Goal: Task Accomplishment & Management: Use online tool/utility

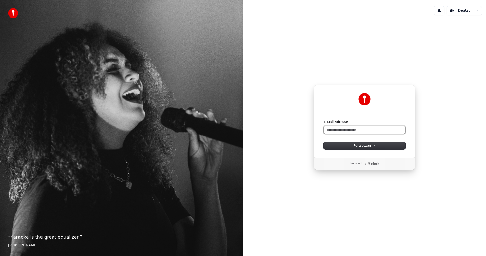
click at [348, 129] on input "E-Mail-Adresse" at bounding box center [365, 130] width 82 height 8
click at [324, 119] on button "submit" at bounding box center [324, 119] width 0 height 0
type input "**********"
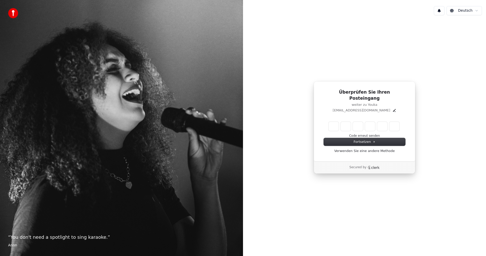
type input "*"
type input "**"
type input "*"
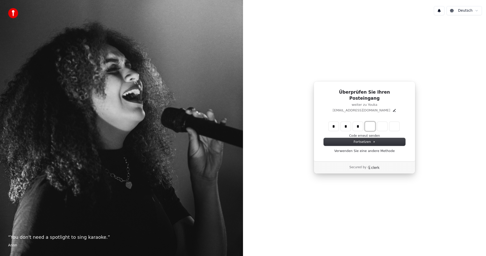
type input "***"
type input "*"
type input "****"
type input "*"
type input "******"
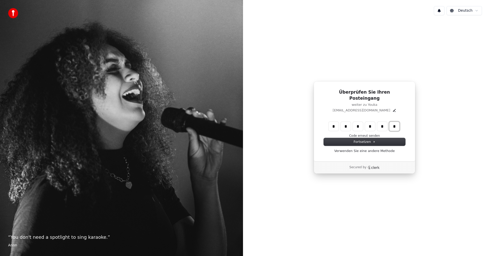
type input "*"
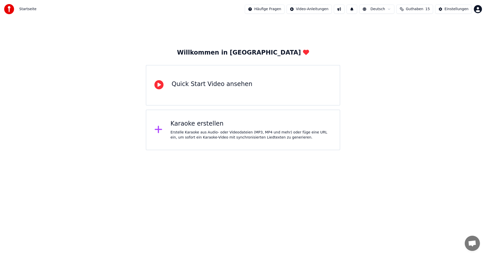
click at [202, 142] on div "Karaoke erstellen Erstelle Karaoke aus Audio- oder Videodateien (MP3, MP4 und m…" at bounding box center [243, 129] width 195 height 41
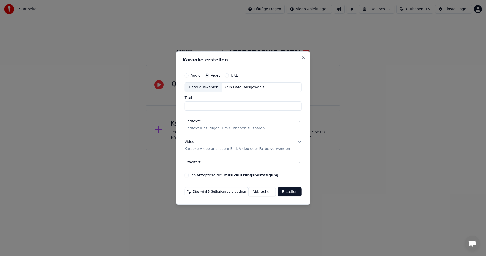
click at [212, 84] on div "Datei auswählen" at bounding box center [204, 87] width 38 height 9
click at [199, 77] on label "Audio" at bounding box center [196, 75] width 10 height 4
click at [189, 77] on button "Audio" at bounding box center [187, 75] width 4 height 4
click at [197, 85] on div "Datei auswählen" at bounding box center [204, 87] width 38 height 9
click at [189, 108] on input "*****" at bounding box center [243, 106] width 117 height 9
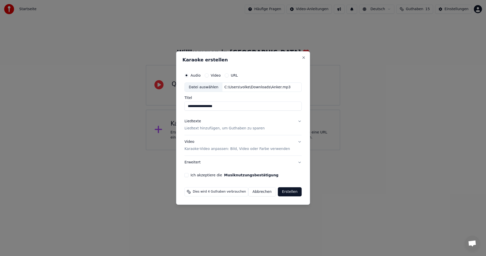
type input "**********"
click at [250, 127] on p "Liedtext hinzufügen, um Guthaben zu sparen" at bounding box center [225, 128] width 80 height 5
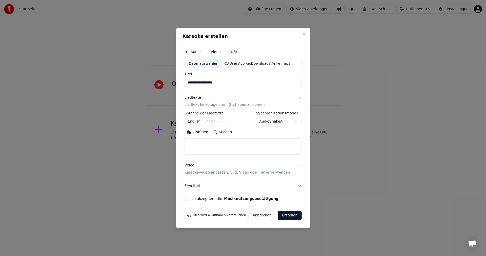
click at [210, 123] on button "English English" at bounding box center [206, 121] width 43 height 9
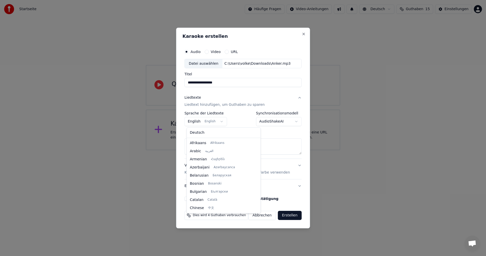
scroll to position [41, 0]
select select "**"
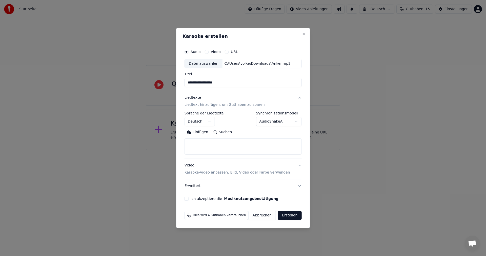
click at [223, 133] on button "Suchen" at bounding box center [223, 132] width 24 height 8
type textarea "**********"
click at [236, 172] on p "Karaoke-Video anpassen: Bild, Video oder Farbe verwenden" at bounding box center [238, 172] width 106 height 5
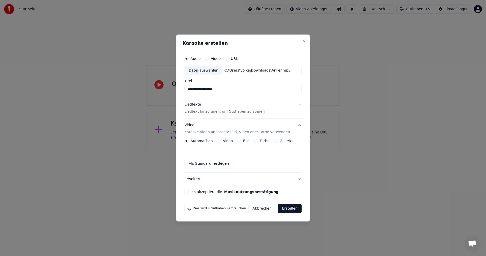
click at [188, 190] on button "Ich akzeptiere die Musiknutzungsbestätigung" at bounding box center [187, 191] width 4 height 4
click at [232, 177] on button "Erweitert" at bounding box center [243, 178] width 117 height 13
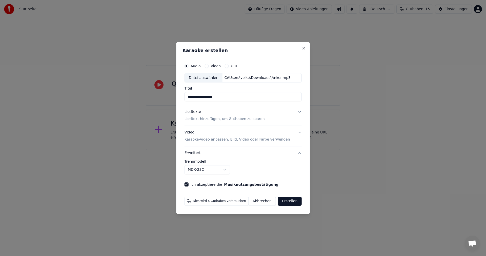
click at [290, 200] on button "Erstellen" at bounding box center [290, 200] width 24 height 9
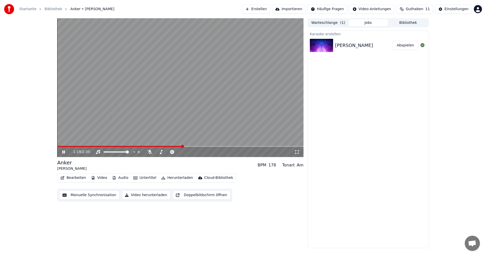
click at [62, 152] on icon at bounding box center [67, 152] width 12 height 4
click at [57, 146] on span at bounding box center [57, 146] width 0 height 1
click at [61, 152] on div "0:00 / 2:35" at bounding box center [180, 151] width 242 height 5
click at [64, 152] on icon at bounding box center [63, 152] width 3 height 4
click at [57, 145] on span at bounding box center [58, 146] width 3 height 3
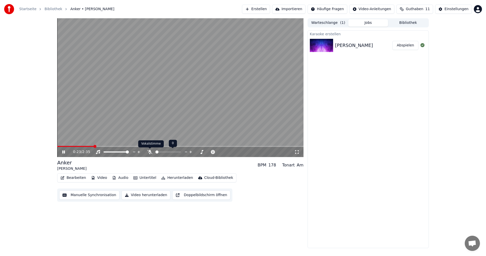
click at [149, 151] on icon at bounding box center [149, 152] width 5 height 4
click at [102, 146] on span at bounding box center [103, 146] width 3 height 3
click at [63, 154] on div "0:02 / 2:35" at bounding box center [180, 151] width 242 height 5
click at [65, 151] on icon at bounding box center [67, 152] width 12 height 4
click at [79, 177] on button "Bearbeiten" at bounding box center [74, 177] width 30 height 7
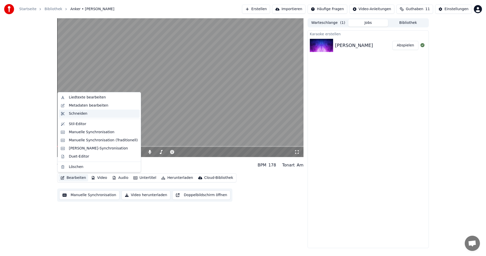
click at [81, 115] on div "Schneiden" at bounding box center [78, 113] width 18 height 5
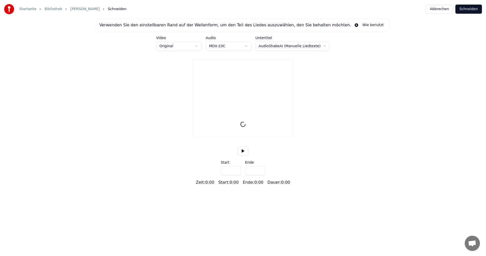
type input "*****"
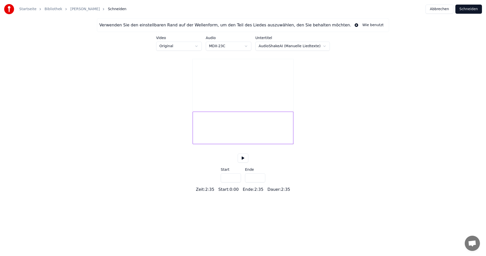
click at [442, 9] on button "Abbrechen" at bounding box center [440, 9] width 28 height 9
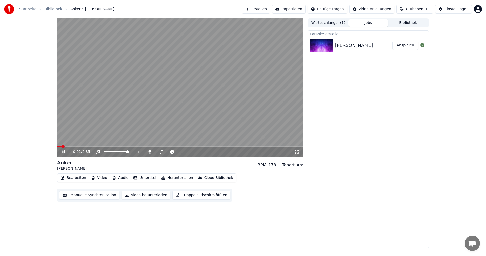
click at [62, 152] on icon at bounding box center [67, 152] width 12 height 4
click at [119, 177] on button "Audio" at bounding box center [120, 177] width 20 height 7
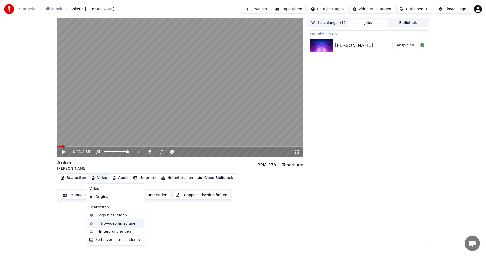
click at [117, 223] on div "Intro-Video hinzufügen" at bounding box center [118, 223] width 40 height 5
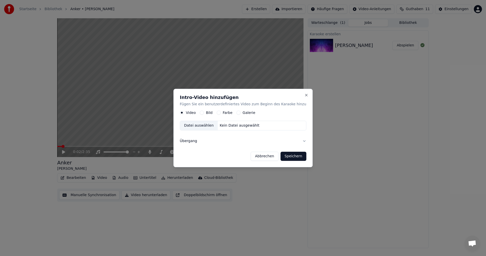
click at [195, 141] on button "Übergang" at bounding box center [243, 140] width 127 height 13
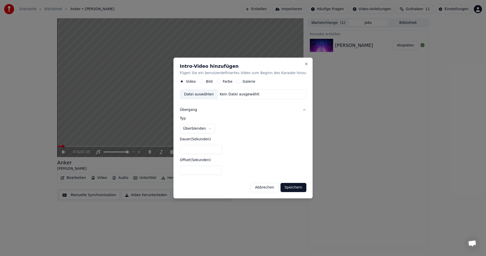
click at [227, 83] on label "Farbe" at bounding box center [228, 82] width 10 height 4
click at [221, 83] on button "Farbe" at bounding box center [219, 82] width 4 height 4
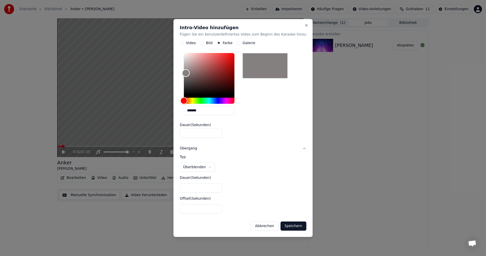
drag, startPoint x: 191, startPoint y: 92, endPoint x: 191, endPoint y: 73, distance: 19.3
click at [190, 73] on div "Color" at bounding box center [186, 73] width 8 height 8
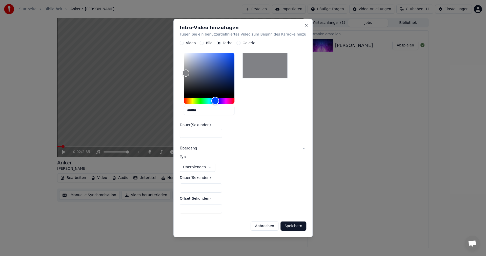
click at [220, 101] on div "Hue" at bounding box center [209, 101] width 51 height 6
type input "*******"
drag, startPoint x: 217, startPoint y: 81, endPoint x: 239, endPoint y: 70, distance: 24.9
click at [235, 70] on div "Color" at bounding box center [209, 74] width 51 height 42
click at [291, 225] on button "Speichern" at bounding box center [294, 225] width 26 height 9
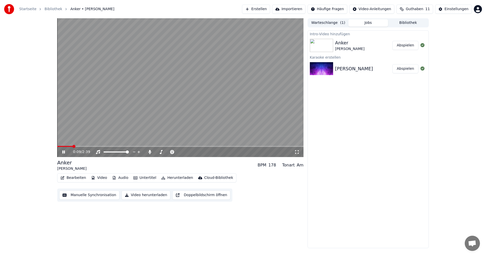
click at [66, 153] on icon at bounding box center [67, 152] width 12 height 4
click at [60, 147] on span at bounding box center [61, 146] width 3 height 3
click at [64, 153] on icon at bounding box center [67, 152] width 12 height 4
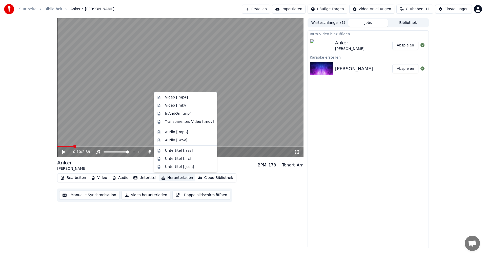
click at [171, 178] on button "Herunterladen" at bounding box center [177, 177] width 36 height 7
click at [240, 220] on div "0:10 / 2:39 Anker Alexa Feser BPM 178 Tonart Am Bearbeiten Video Audio Untertit…" at bounding box center [180, 132] width 246 height 229
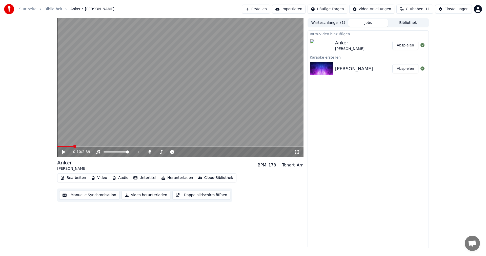
click at [147, 193] on button "Video herunterladen" at bounding box center [146, 194] width 49 height 9
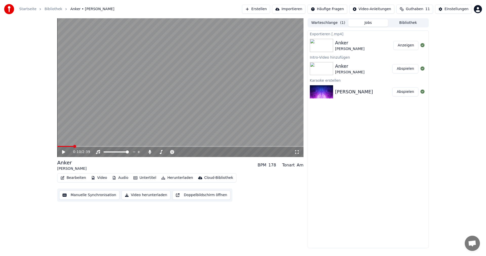
click at [260, 9] on button "Erstellen" at bounding box center [256, 9] width 28 height 9
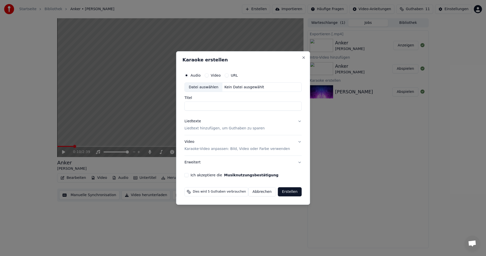
click at [210, 86] on div "Datei auswählen" at bounding box center [204, 87] width 38 height 9
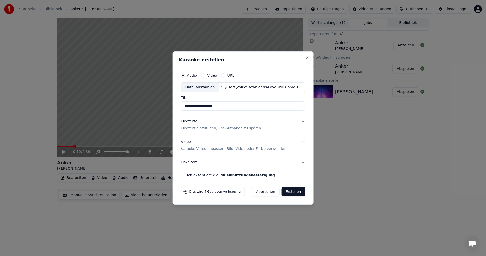
click at [186, 107] on input "**********" at bounding box center [243, 106] width 124 height 9
type input "**********"
click at [216, 126] on p "Liedtext hinzufügen, um Guthaben zu sparen" at bounding box center [221, 128] width 80 height 5
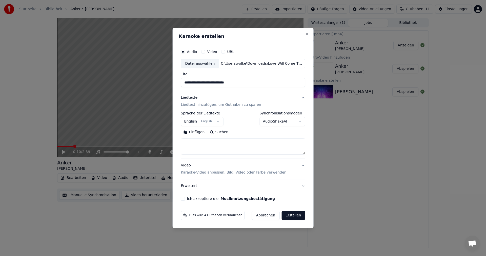
click at [224, 132] on button "Suchen" at bounding box center [219, 132] width 24 height 8
type textarea "**********"
click at [184, 197] on button "Ich akzeptiere die Musiknutzungsbestätigung" at bounding box center [183, 198] width 4 height 4
click at [290, 216] on button "Erstellen" at bounding box center [294, 214] width 24 height 9
select select
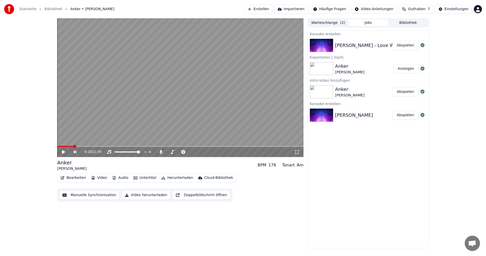
click at [400, 44] on button "Abspielen" at bounding box center [406, 45] width 26 height 9
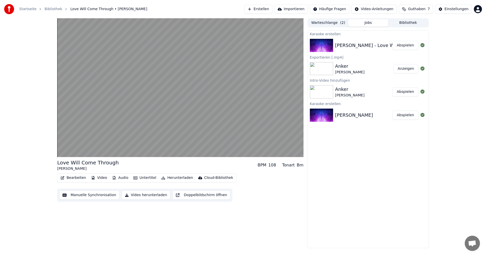
click at [409, 175] on div "Karaoke erstellen Travis - Love Will Come Through Abspielen Exportieren [.mp4] …" at bounding box center [368, 138] width 121 height 217
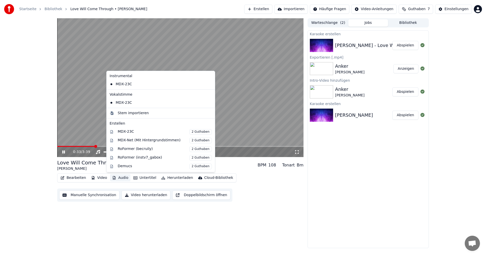
click at [120, 179] on button "Audio" at bounding box center [120, 177] width 20 height 7
click at [284, 207] on div "0:35 / 3:39 Love Will Come Through Travis BPM 108 Tonart Bm Bearbeiten Video Au…" at bounding box center [180, 132] width 246 height 229
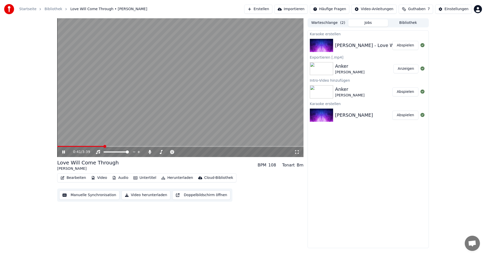
click at [205, 116] on video at bounding box center [180, 87] width 246 height 139
click at [408, 71] on button "Anzeigen" at bounding box center [406, 68] width 25 height 9
click at [343, 71] on div "[PERSON_NAME]" at bounding box center [349, 72] width 29 height 5
click at [346, 85] on div "Anker Alexa Feser Abspielen" at bounding box center [368, 91] width 121 height 17
click at [373, 89] on div "Anker Alexa Feser" at bounding box center [363, 92] width 57 height 12
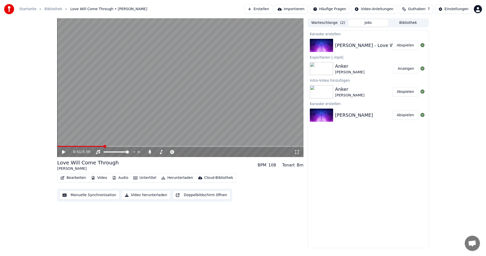
click at [366, 89] on div "Anker Alexa Feser" at bounding box center [363, 92] width 57 height 12
click at [340, 84] on div "Anker Alexa Feser Abspielen" at bounding box center [368, 91] width 121 height 17
click at [360, 132] on div "Karaoke erstellen Travis - Love Will Come Through Abspielen Exportieren [.mp4] …" at bounding box center [368, 138] width 121 height 217
click at [355, 121] on div "Alexa Feser - Anker Abspielen" at bounding box center [368, 114] width 121 height 17
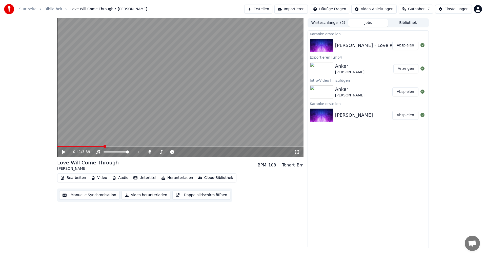
click at [335, 167] on div "Karaoke erstellen Travis - Love Will Come Through Abspielen Exportieren [.mp4] …" at bounding box center [368, 138] width 121 height 217
click at [349, 46] on div "Travis - Love Will Come Through" at bounding box center [384, 45] width 98 height 7
click at [328, 22] on button "Warteschlange ( 2 )" at bounding box center [328, 22] width 40 height 7
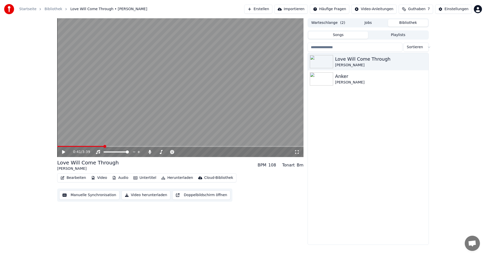
click at [399, 25] on button "Bibliothek" at bounding box center [408, 22] width 40 height 7
click at [370, 23] on button "Jobs" at bounding box center [368, 22] width 40 height 7
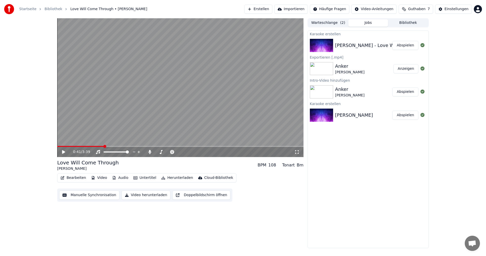
click at [351, 67] on div "Anker" at bounding box center [349, 66] width 29 height 7
click at [352, 71] on div "[PERSON_NAME]" at bounding box center [349, 72] width 29 height 5
click at [359, 44] on div "Travis - Love Will Come Through" at bounding box center [384, 45] width 98 height 7
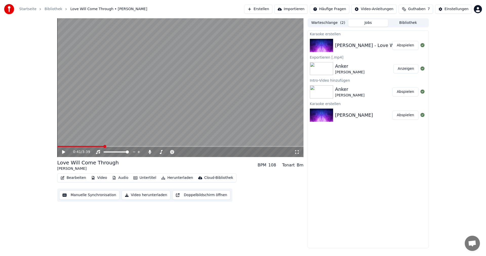
click at [403, 92] on button "Abspielen" at bounding box center [406, 91] width 26 height 9
click at [63, 151] on icon at bounding box center [67, 152] width 12 height 4
click at [118, 175] on button "Audio" at bounding box center [120, 177] width 20 height 7
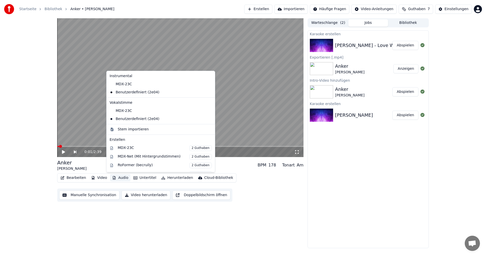
click at [165, 237] on div "0:01 / 2:39 Anker Alexa Feser BPM 178 Tonart Am Bearbeiten Video Audio Untertit…" at bounding box center [180, 132] width 246 height 229
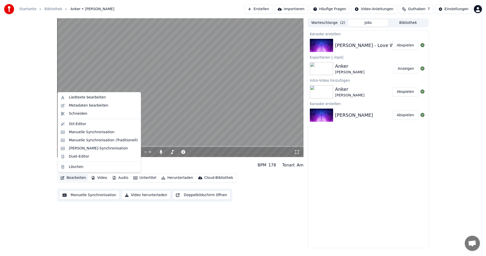
click at [78, 179] on button "Bearbeiten" at bounding box center [74, 177] width 30 height 7
click at [136, 238] on div "0:01 / 2:39 Anker Alexa Feser BPM 178 Tonart Am Bearbeiten Video Audio Untertit…" at bounding box center [180, 132] width 246 height 229
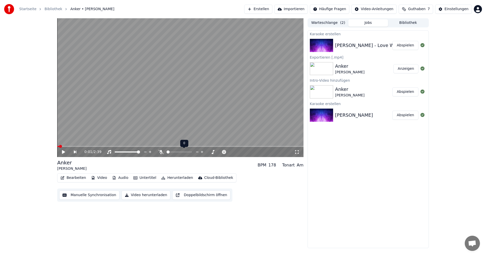
click at [167, 150] on span at bounding box center [168, 151] width 3 height 3
click at [64, 153] on icon at bounding box center [67, 152] width 12 height 4
click at [64, 153] on icon at bounding box center [63, 151] width 3 height 3
click at [151, 192] on button "Video herunterladen" at bounding box center [146, 194] width 49 height 9
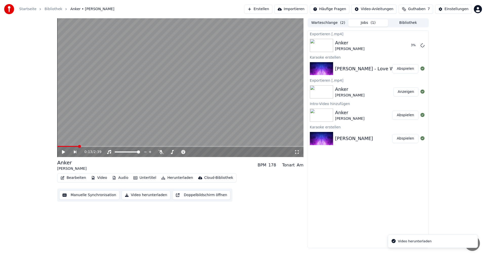
click at [401, 68] on button "Abspielen" at bounding box center [406, 68] width 26 height 9
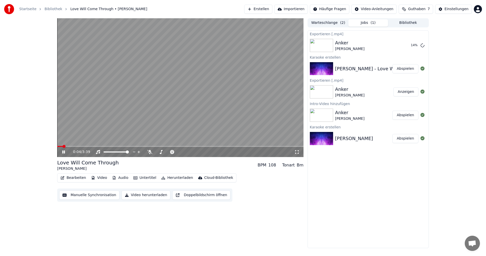
click at [108, 145] on video at bounding box center [180, 87] width 246 height 139
click at [109, 146] on span at bounding box center [180, 146] width 246 height 1
click at [113, 131] on video at bounding box center [180, 87] width 246 height 139
click at [65, 151] on icon at bounding box center [63, 151] width 3 height 3
click at [156, 194] on button "Video herunterladen" at bounding box center [146, 194] width 49 height 9
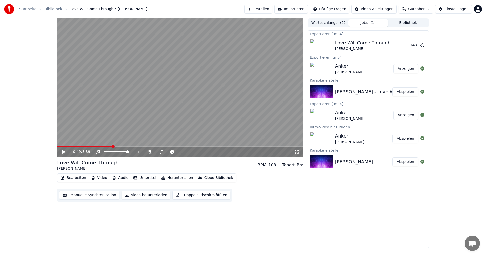
click at [273, 9] on button "Erstellen" at bounding box center [258, 9] width 28 height 9
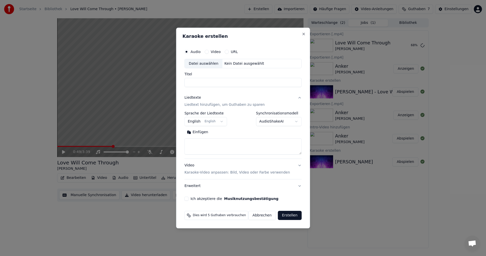
click at [208, 64] on div "Datei auswählen" at bounding box center [204, 63] width 38 height 9
type input "**********"
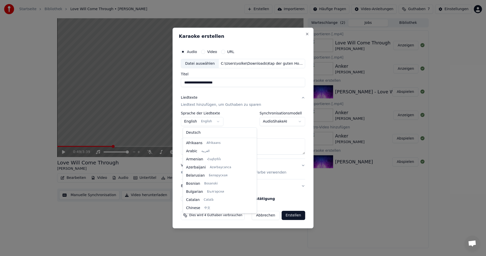
click at [209, 120] on body "**********" at bounding box center [243, 128] width 486 height 256
select select "**"
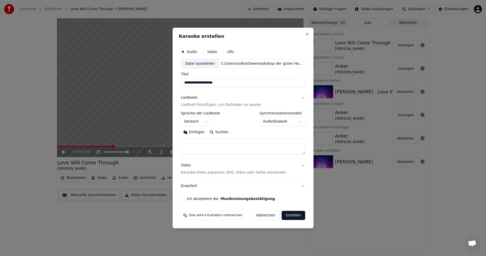
click at [219, 133] on button "Suchen" at bounding box center [219, 132] width 24 height 8
click at [187, 84] on input "**********" at bounding box center [243, 82] width 124 height 9
type input "**********"
click at [219, 132] on button "Suchen" at bounding box center [219, 132] width 24 height 8
type textarea "**********"
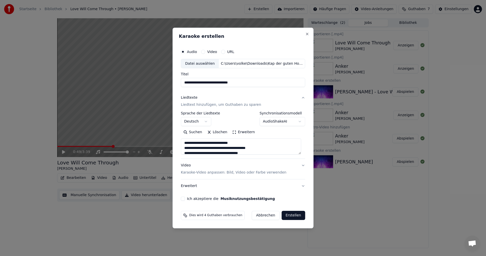
click at [185, 198] on button "Ich akzeptiere die Musiknutzungsbestätigung" at bounding box center [183, 198] width 4 height 4
click at [297, 217] on button "Erstellen" at bounding box center [294, 214] width 24 height 9
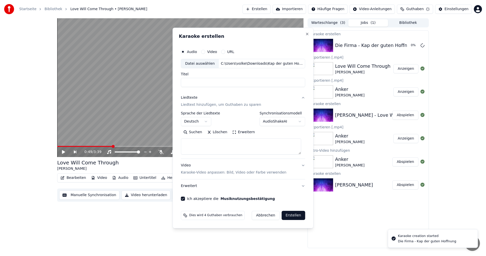
select select
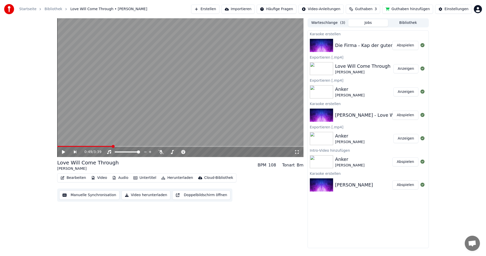
click at [403, 44] on button "Abspielen" at bounding box center [406, 45] width 26 height 9
click at [64, 153] on icon at bounding box center [67, 152] width 12 height 4
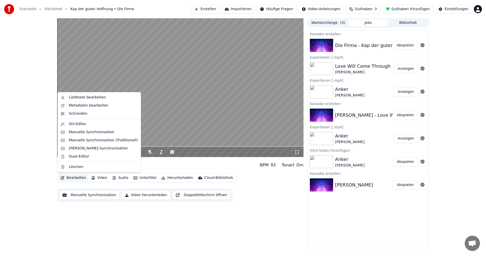
click at [82, 180] on button "Bearbeiten" at bounding box center [74, 177] width 30 height 7
click at [92, 100] on div "Liedtexte bearbeiten" at bounding box center [99, 97] width 81 height 8
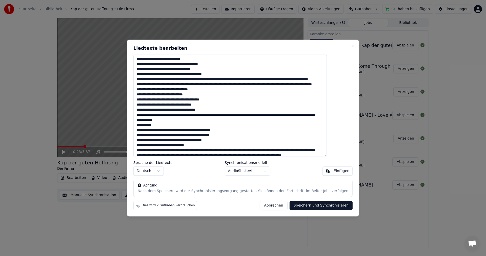
click at [205, 114] on textarea at bounding box center [229, 105] width 193 height 102
paste textarea "**********"
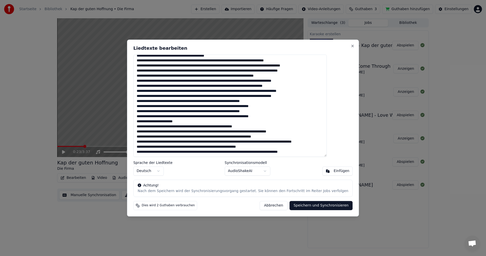
scroll to position [12, 0]
paste textarea "**********"
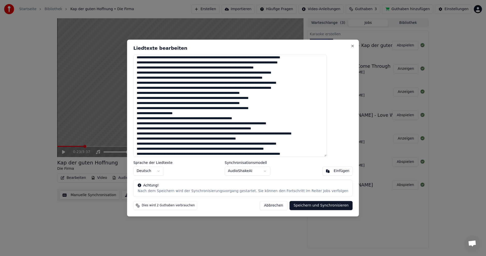
scroll to position [108, 0]
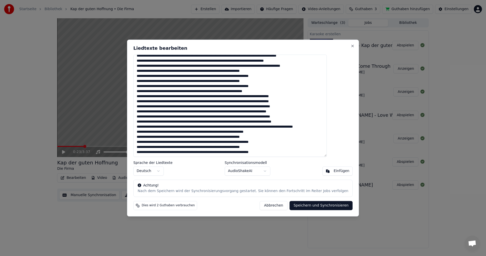
type textarea "**********"
click at [299, 206] on button "Speichern und Synchronisieren" at bounding box center [321, 205] width 63 height 9
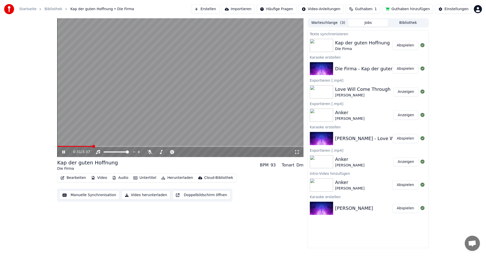
drag, startPoint x: 82, startPoint y: 144, endPoint x: 33, endPoint y: 139, distance: 48.8
click at [33, 139] on div "0:31 / 3:37 Kap der guten Hoffnung Die Firma BPM 93 Tonart Dm Bearbeiten Video …" at bounding box center [243, 132] width 486 height 229
click at [74, 145] on video at bounding box center [180, 87] width 246 height 139
click at [57, 146] on span at bounding box center [57, 146] width 0 height 1
click at [63, 150] on icon at bounding box center [67, 152] width 12 height 4
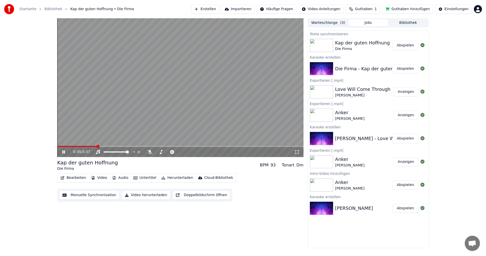
click at [64, 153] on icon at bounding box center [63, 151] width 3 height 3
click at [149, 197] on button "Video herunterladen" at bounding box center [146, 194] width 49 height 9
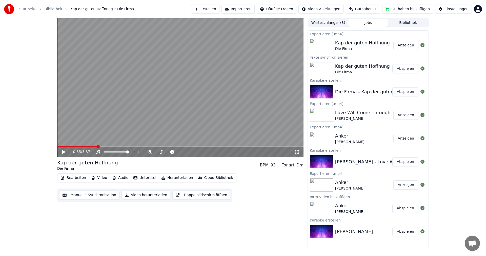
click at [477, 8] on html "Startseite Bibliothek Kap der guten Hoffnung • Die Firma Erstellen Importieren …" at bounding box center [243, 128] width 486 height 256
click at [452, 46] on span "Funktionen abstimmen" at bounding box center [457, 48] width 41 height 5
click at [478, 10] on html "Startseite Bibliothek Kap der guten Hoffnung • Die Firma Erstellen Importieren …" at bounding box center [243, 128] width 486 height 256
click at [460, 34] on div "Abrechnung" at bounding box center [456, 38] width 58 height 8
click at [366, 10] on span "Guthaben" at bounding box center [363, 9] width 17 height 5
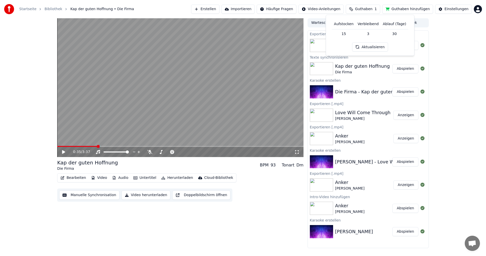
click at [450, 31] on div "0:35 / 3:37 Kap der guten Hoffnung Die Firma BPM 93 Tonart Dm Bearbeiten Video …" at bounding box center [243, 132] width 486 height 229
click at [425, 12] on button "Guthaben hinzufügen" at bounding box center [407, 9] width 51 height 9
click at [478, 15] on div "Startseite Bibliothek Kap der guten Hoffnung • Die Firma Erstellen Importieren …" at bounding box center [243, 9] width 486 height 18
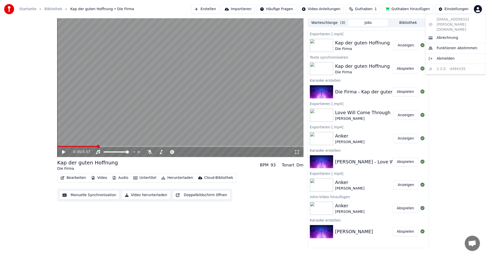
click at [479, 11] on html "Startseite Bibliothek Kap der guten Hoffnung • Die Firma Erstellen Importieren …" at bounding box center [243, 128] width 486 height 256
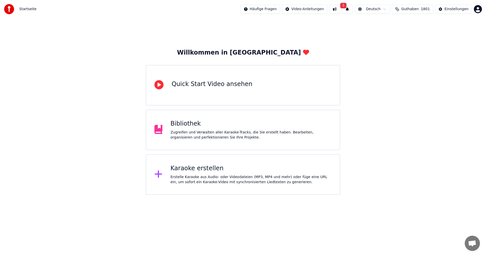
click at [205, 170] on div "Karaoke erstellen" at bounding box center [251, 168] width 161 height 8
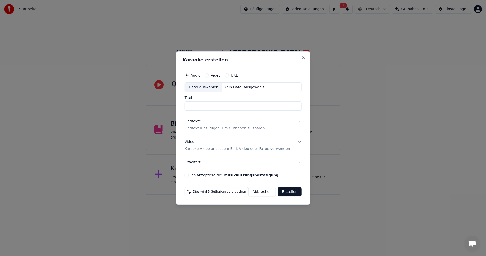
click at [205, 88] on div "Datei auswählen" at bounding box center [204, 87] width 38 height 9
click at [191, 107] on input "********" at bounding box center [243, 106] width 117 height 9
type input "**********"
click at [247, 129] on p "Liedtext hinzufügen, um Guthaben zu sparen" at bounding box center [225, 128] width 80 height 5
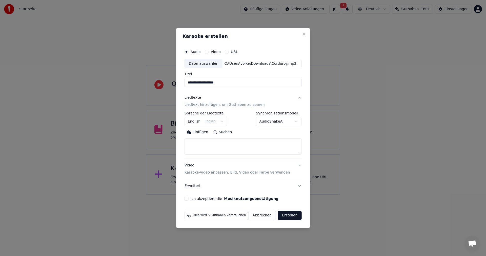
click at [218, 131] on button "Suchen" at bounding box center [223, 132] width 24 height 8
type textarea "**********"
click at [187, 199] on button "Ich akzeptiere die Musiknutzungsbestätigung" at bounding box center [187, 198] width 4 height 4
click at [290, 216] on button "Erstellen" at bounding box center [290, 214] width 24 height 9
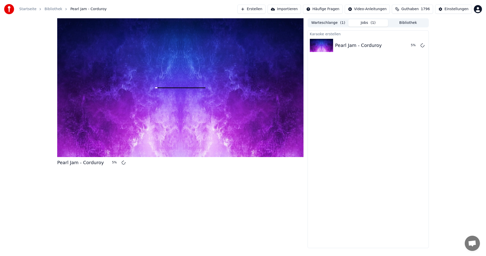
click at [405, 23] on button "Bibliothek" at bounding box center [408, 22] width 40 height 7
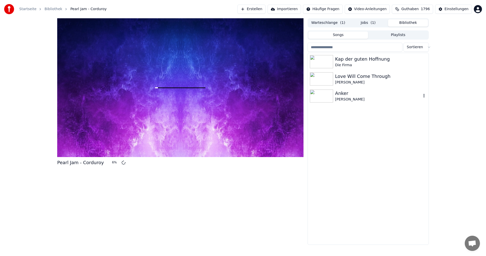
click at [353, 99] on div "[PERSON_NAME]" at bounding box center [378, 99] width 86 height 5
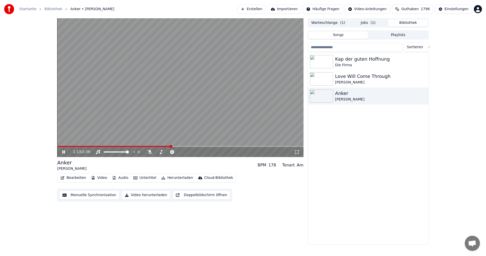
click at [65, 153] on icon at bounding box center [67, 152] width 12 height 4
click at [376, 21] on button "Jobs ( 1 )" at bounding box center [368, 22] width 40 height 7
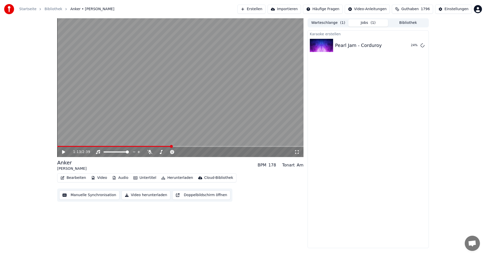
click at [415, 26] on button "Bibliothek" at bounding box center [408, 22] width 40 height 7
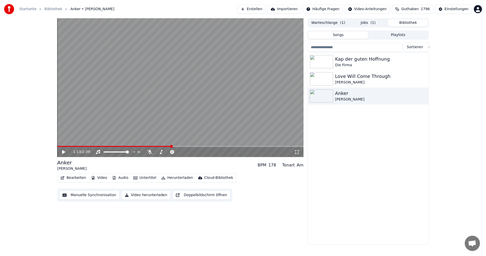
click at [65, 152] on icon at bounding box center [67, 152] width 12 height 4
click at [151, 154] on div "1:15 / 2:39" at bounding box center [180, 152] width 246 height 10
click at [149, 150] on icon at bounding box center [149, 152] width 5 height 4
click at [165, 152] on span at bounding box center [160, 151] width 9 height 1
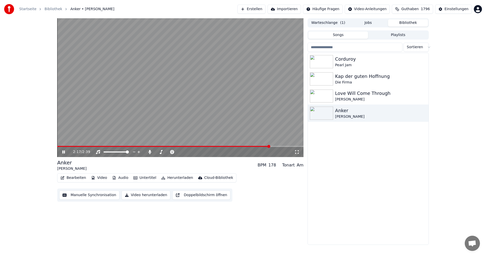
click at [65, 152] on icon at bounding box center [67, 152] width 12 height 4
click at [343, 116] on div "[PERSON_NAME]" at bounding box center [378, 116] width 86 height 5
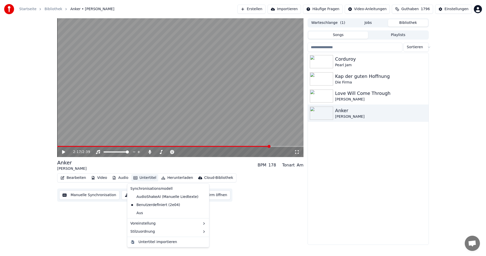
click at [141, 177] on button "Untertitel" at bounding box center [144, 177] width 27 height 7
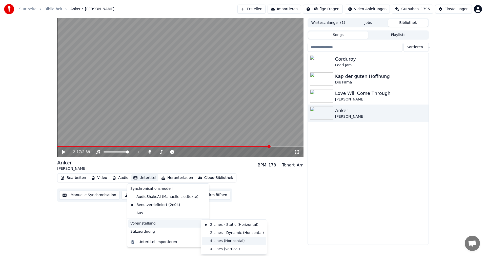
click at [227, 240] on div "4 Lines (Horizontal)" at bounding box center [234, 241] width 64 height 8
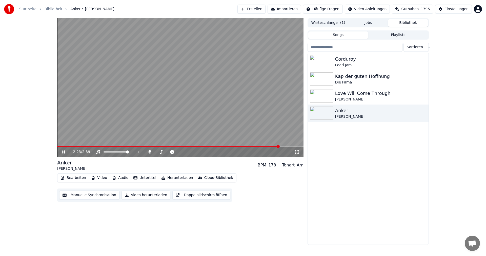
drag, startPoint x: 69, startPoint y: 145, endPoint x: 43, endPoint y: 146, distance: 26.3
click at [43, 146] on div "2:23 / 2:39 Anker [PERSON_NAME] BPM 178 Tonart Am Bearbeiten Video Audio Untert…" at bounding box center [243, 131] width 486 height 226
click at [64, 148] on div "2:24 / 2:39" at bounding box center [180, 152] width 246 height 10
click at [67, 147] on div "2:24 / 2:39" at bounding box center [180, 152] width 246 height 10
click at [68, 146] on span at bounding box center [62, 146] width 11 height 1
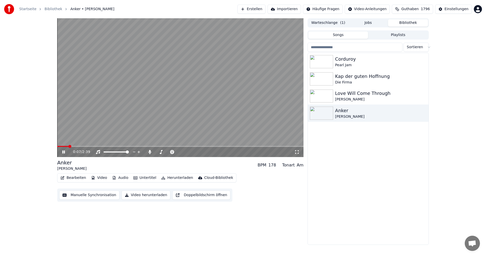
click at [68, 146] on span at bounding box center [69, 146] width 3 height 3
click at [150, 153] on icon at bounding box center [149, 152] width 5 height 4
click at [64, 154] on icon at bounding box center [67, 152] width 12 height 4
click at [349, 67] on div "Pearl Jam" at bounding box center [378, 65] width 86 height 5
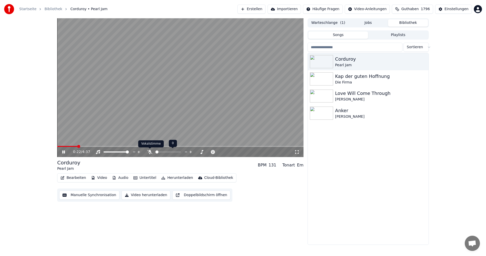
click at [150, 153] on icon at bounding box center [149, 152] width 5 height 4
click at [163, 151] on span at bounding box center [168, 151] width 25 height 1
click at [150, 152] on icon at bounding box center [149, 152] width 3 height 4
click at [62, 151] on icon at bounding box center [67, 152] width 12 height 4
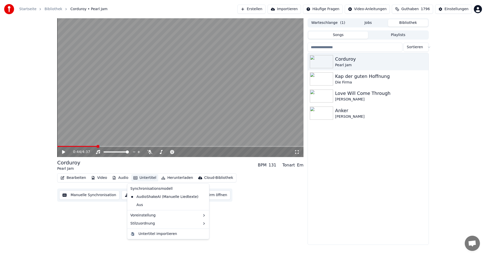
click at [138, 178] on button "Untertitel" at bounding box center [144, 177] width 27 height 7
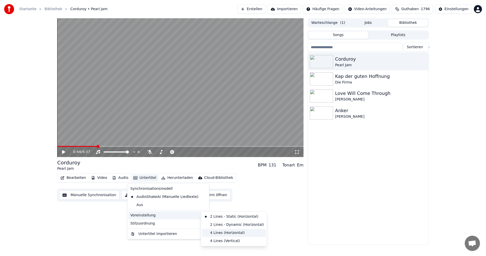
click at [218, 232] on div "4 Lines (Horizontal)" at bounding box center [234, 232] width 64 height 8
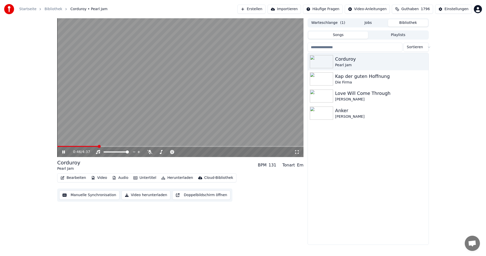
click at [152, 112] on video at bounding box center [180, 87] width 246 height 139
click at [360, 80] on div "Die Firma" at bounding box center [378, 82] width 86 height 5
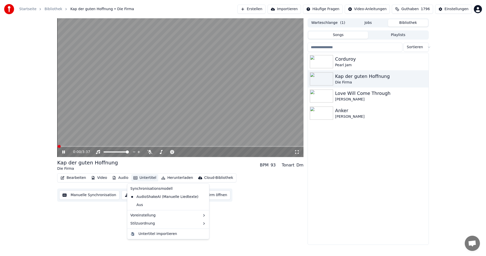
click at [148, 180] on button "Untertitel" at bounding box center [144, 177] width 27 height 7
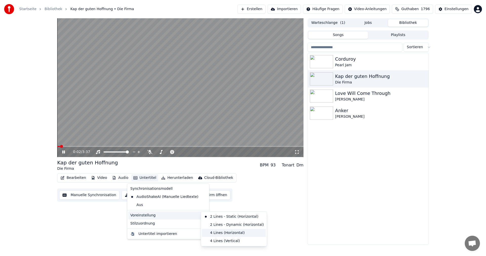
click at [234, 229] on div "4 Lines (Horizontal)" at bounding box center [234, 232] width 64 height 8
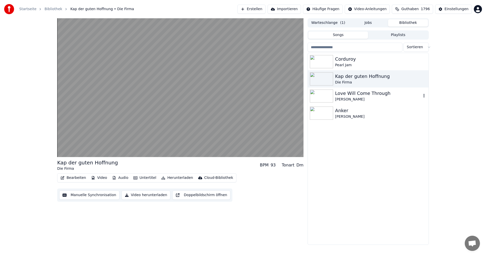
click at [358, 96] on div "Love Will Come Through" at bounding box center [378, 93] width 86 height 7
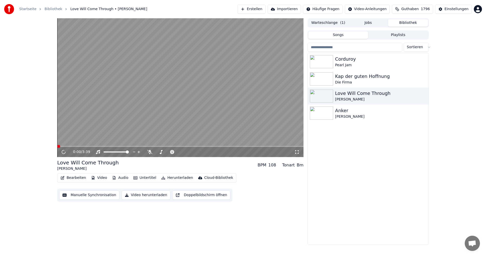
click at [149, 179] on button "Untertitel" at bounding box center [144, 177] width 27 height 7
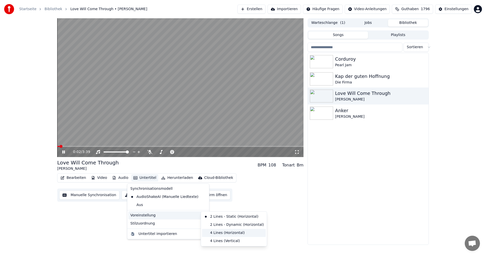
click at [225, 231] on div "4 Lines (Horizontal)" at bounding box center [234, 232] width 64 height 8
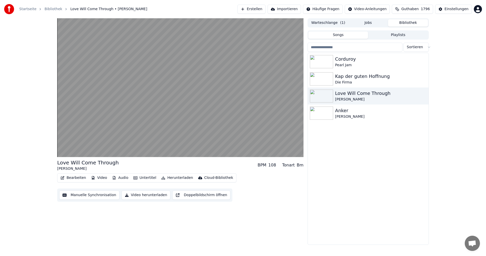
click at [376, 160] on div "Corduroy Pearl Jam Kap der guten Hoffnung Die Firma Love Will Come Through [PER…" at bounding box center [368, 148] width 121 height 191
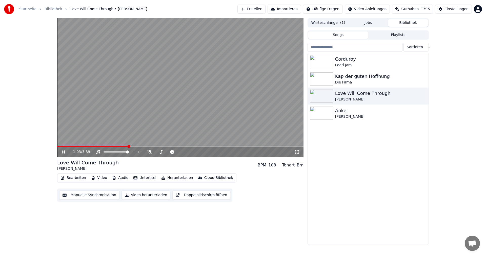
click at [181, 85] on video at bounding box center [180, 87] width 246 height 139
click at [266, 10] on button "Erstellen" at bounding box center [252, 9] width 28 height 9
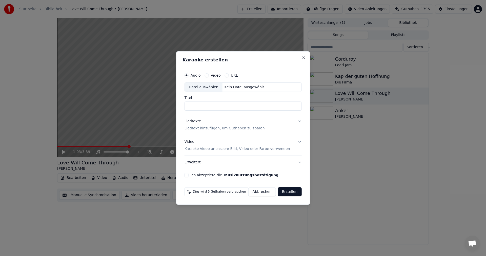
click at [200, 88] on div "Datei auswählen" at bounding box center [204, 87] width 38 height 9
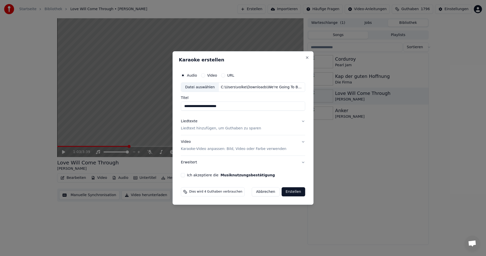
click at [186, 107] on input "**********" at bounding box center [243, 106] width 124 height 9
type input "**********"
click at [244, 129] on p "Liedtext hinzufügen, um Guthaben zu sparen" at bounding box center [221, 128] width 80 height 5
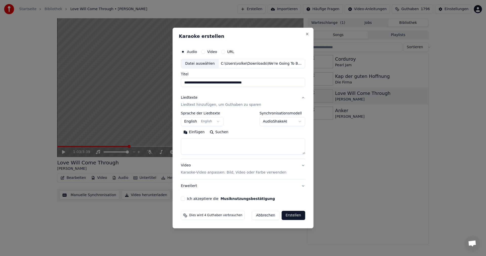
click at [217, 134] on button "Suchen" at bounding box center [219, 132] width 24 height 8
type textarea "**********"
click at [236, 173] on p "Karaoke-Video anpassen: Bild, Video oder Farbe verwenden" at bounding box center [234, 172] width 106 height 5
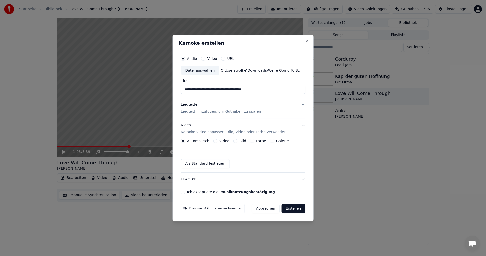
click at [185, 191] on button "Ich akzeptiere die Musiknutzungsbestätigung" at bounding box center [183, 191] width 4 height 4
click at [202, 179] on button "Erweitert" at bounding box center [243, 178] width 124 height 13
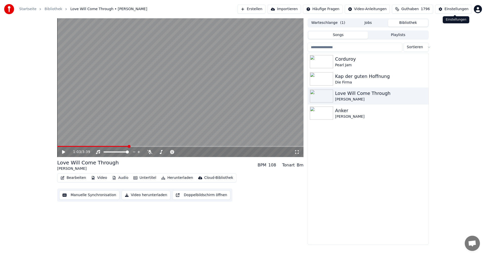
click at [461, 10] on div "Einstellungen" at bounding box center [457, 9] width 24 height 5
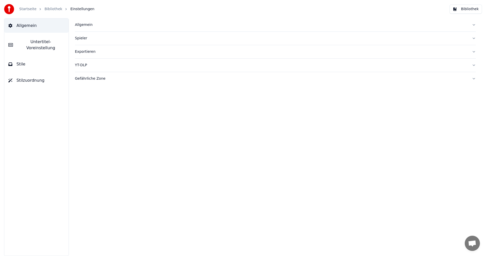
click at [93, 27] on div "Allgemein" at bounding box center [271, 24] width 393 height 5
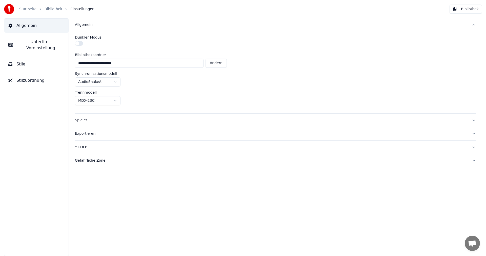
click at [56, 44] on span "Untertitel-Voreinstellung" at bounding box center [41, 45] width 48 height 12
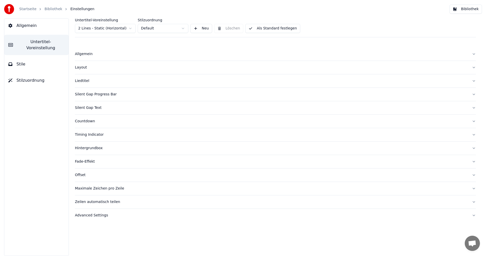
click at [118, 30] on html "Startseite Bibliothek Einstellungen Bibliothek Allgemein Untertitel-Voreinstell…" at bounding box center [243, 128] width 486 height 256
click at [28, 10] on link "Startseite" at bounding box center [27, 9] width 17 height 5
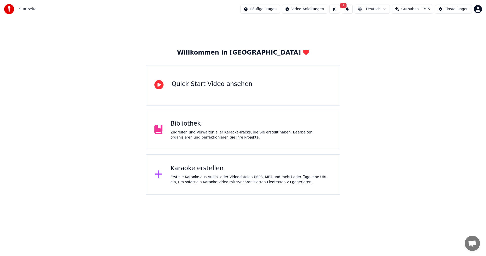
click at [262, 182] on div "Erstelle Karaoke aus Audio- oder Videodateien (MP3, MP4 und mehr) oder füge ein…" at bounding box center [251, 179] width 161 height 10
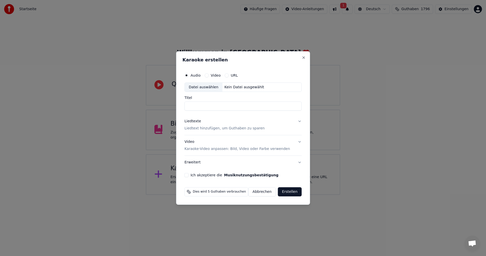
click at [205, 85] on div "Datei auswählen" at bounding box center [204, 87] width 38 height 9
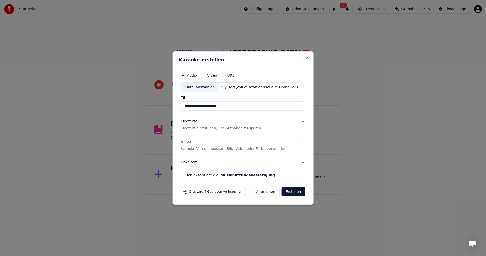
click at [186, 107] on input "**********" at bounding box center [243, 106] width 124 height 9
type input "**********"
click at [250, 129] on p "Liedtext hinzufügen, um Guthaben zu sparen" at bounding box center [221, 128] width 80 height 5
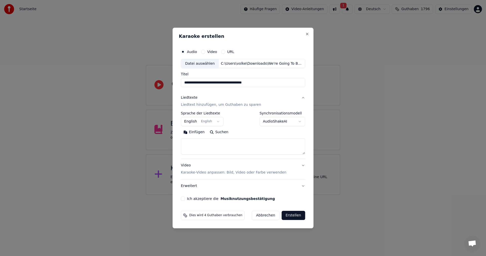
click at [214, 131] on button "Suchen" at bounding box center [219, 132] width 24 height 8
type textarea "**********"
click at [239, 173] on p "Karaoke-Video anpassen: Bild, Video oder Farbe verwenden" at bounding box center [234, 172] width 106 height 5
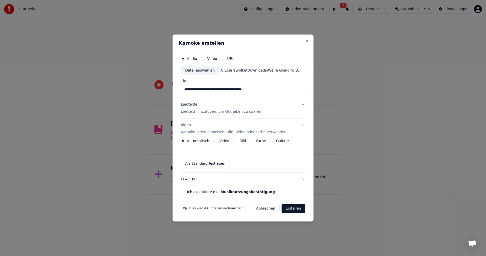
click at [184, 191] on button "Ich akzeptiere die Musiknutzungsbestätigung" at bounding box center [183, 191] width 4 height 4
click at [297, 208] on button "Erstellen" at bounding box center [294, 208] width 24 height 9
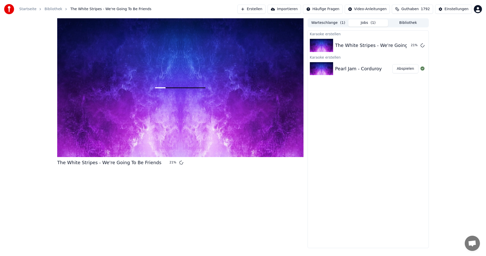
click at [260, 9] on button "Erstellen" at bounding box center [252, 9] width 28 height 9
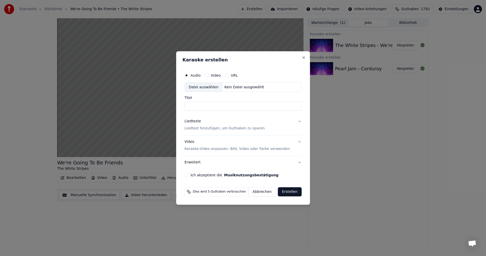
click at [261, 191] on button "Abbrechen" at bounding box center [262, 191] width 28 height 9
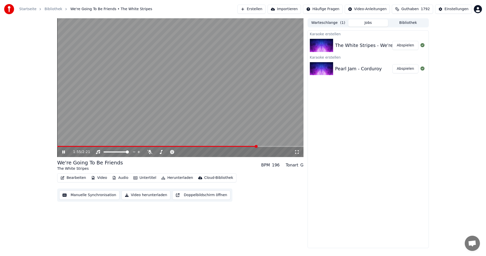
click at [257, 146] on span at bounding box center [180, 146] width 246 height 1
click at [290, 146] on span at bounding box center [180, 146] width 246 height 1
click at [142, 180] on button "Untertitel" at bounding box center [144, 177] width 27 height 7
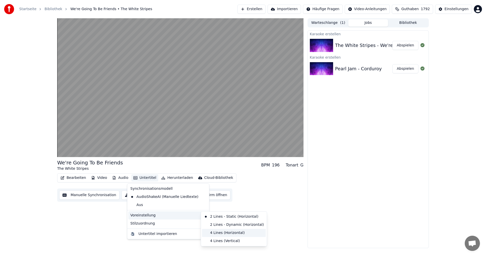
drag, startPoint x: 218, startPoint y: 232, endPoint x: 222, endPoint y: 232, distance: 3.3
click at [218, 232] on div "4 Lines (Horizontal)" at bounding box center [234, 232] width 64 height 8
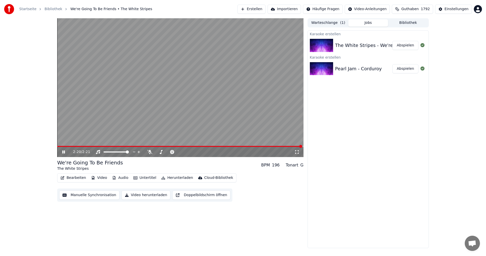
click at [104, 145] on video at bounding box center [180, 87] width 246 height 139
click at [104, 148] on div "2:21 / 2:21" at bounding box center [180, 152] width 246 height 10
click at [103, 146] on span at bounding box center [80, 146] width 47 height 1
click at [61, 152] on icon at bounding box center [67, 152] width 12 height 4
click at [57, 146] on span at bounding box center [66, 146] width 19 height 1
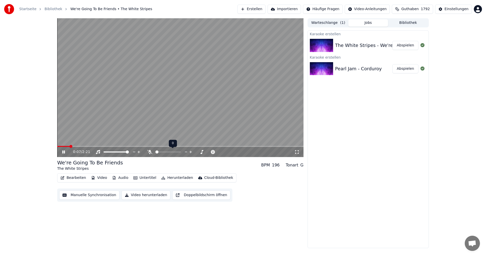
click at [168, 151] on span at bounding box center [168, 151] width 25 height 1
click at [174, 151] on span at bounding box center [168, 151] width 25 height 1
click at [149, 150] on icon at bounding box center [149, 152] width 3 height 4
click at [199, 102] on video at bounding box center [180, 87] width 246 height 139
click at [266, 8] on button "Erstellen" at bounding box center [252, 9] width 28 height 9
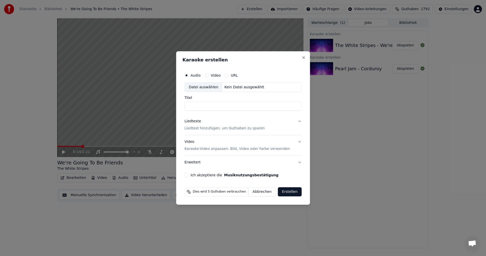
click at [198, 89] on div "Datei auswählen" at bounding box center [204, 87] width 38 height 9
type input "**********"
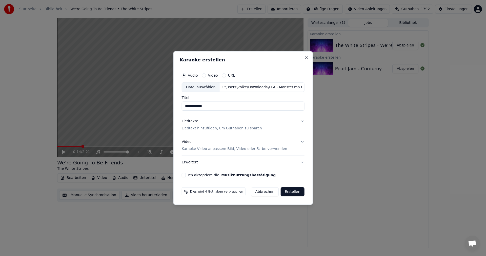
click at [209, 127] on p "Liedtext hinzufügen, um Guthaben zu sparen" at bounding box center [222, 128] width 80 height 5
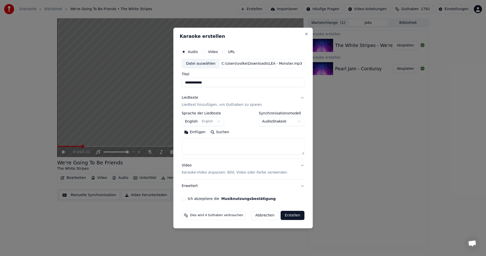
click at [229, 131] on button "Suchen" at bounding box center [220, 132] width 24 height 8
click at [226, 132] on div "Einfügen Suchen" at bounding box center [243, 132] width 123 height 8
click at [219, 124] on button "English English" at bounding box center [203, 121] width 43 height 9
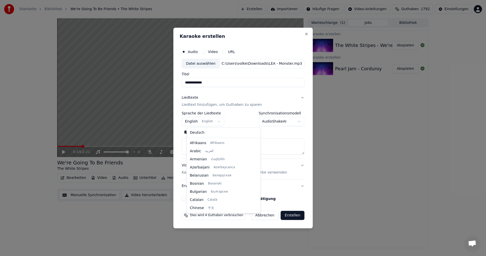
scroll to position [41, 0]
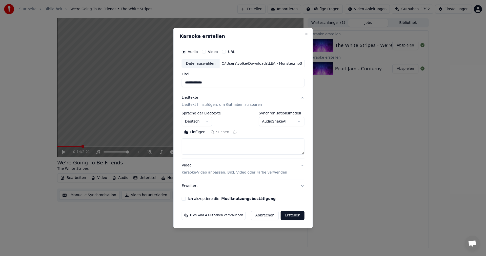
select select "**"
type textarea "**********"
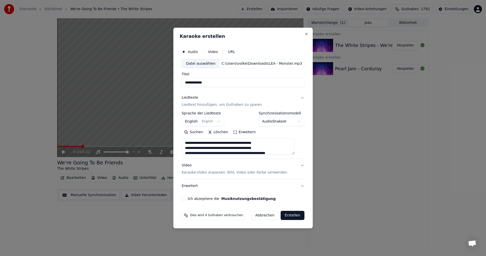
click at [186, 197] on button "Ich akzeptiere die Musiknutzungsbestätigung" at bounding box center [184, 198] width 4 height 4
click at [287, 214] on button "Erstellen" at bounding box center [293, 214] width 24 height 9
select select "**"
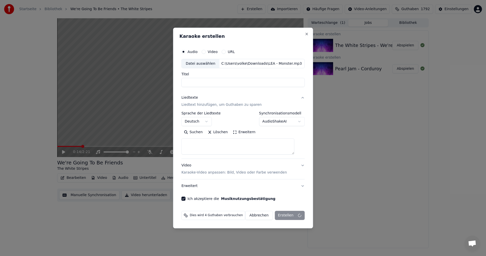
select select
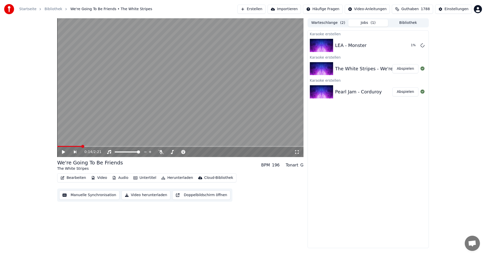
click at [263, 12] on button "Erstellen" at bounding box center [252, 9] width 28 height 9
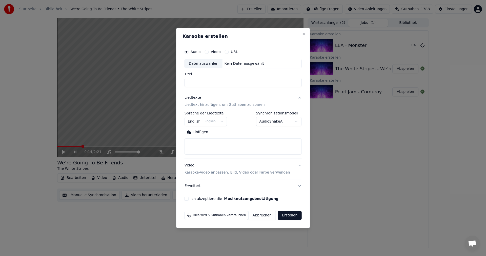
click at [211, 64] on div "Datei auswählen" at bounding box center [204, 63] width 38 height 9
type input "**********"
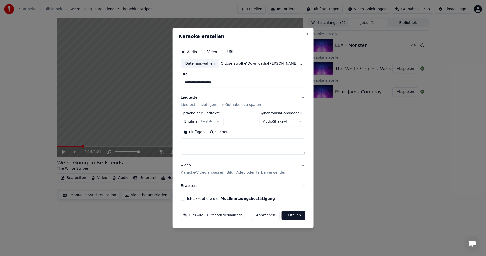
click at [209, 124] on button "English English" at bounding box center [202, 121] width 43 height 9
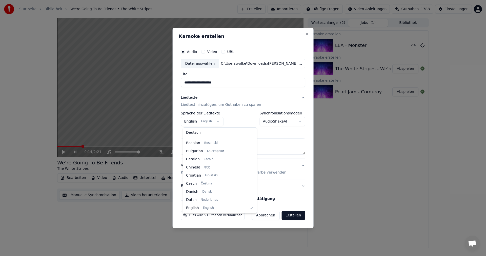
select select "**"
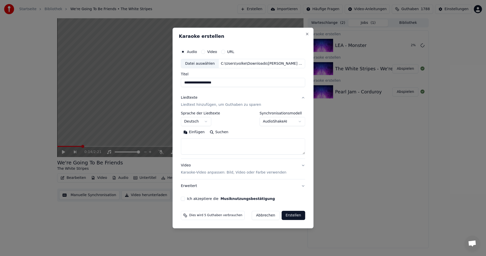
click at [222, 132] on button "Suchen" at bounding box center [219, 132] width 24 height 8
type textarea "**********"
click at [184, 199] on button "Ich akzeptiere die Musiknutzungsbestätigung" at bounding box center [183, 198] width 4 height 4
click at [293, 215] on button "Erstellen" at bounding box center [294, 214] width 24 height 9
select select
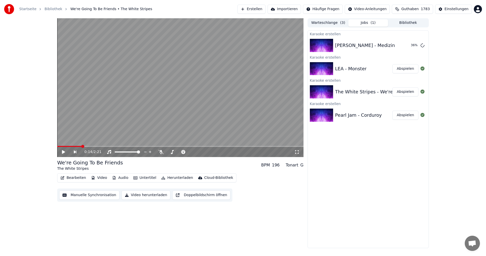
click at [403, 70] on button "Abspielen" at bounding box center [406, 68] width 26 height 9
click at [138, 178] on button "Untertitel" at bounding box center [144, 177] width 27 height 7
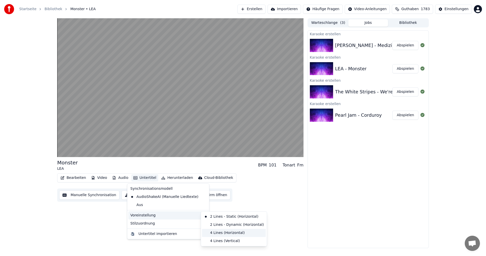
click at [218, 231] on div "4 Lines (Horizontal)" at bounding box center [234, 232] width 64 height 8
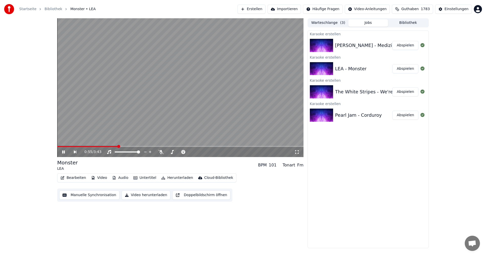
click at [404, 46] on button "Abspielen" at bounding box center [406, 45] width 26 height 9
click at [141, 180] on button "Untertitel" at bounding box center [144, 177] width 27 height 7
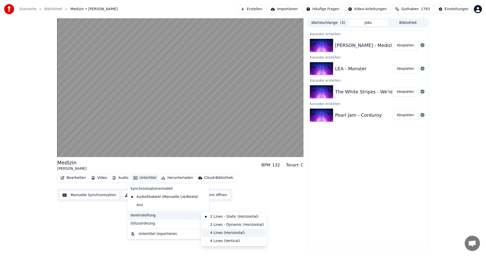
click at [223, 230] on div "4 Lines (Horizontal)" at bounding box center [234, 232] width 64 height 8
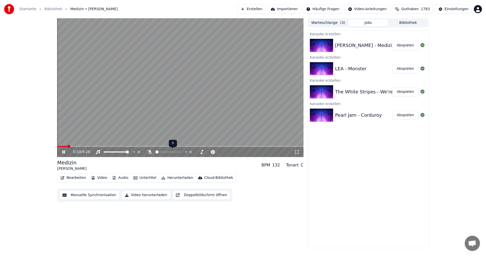
click at [167, 152] on span at bounding box center [168, 151] width 25 height 1
click at [149, 151] on icon at bounding box center [149, 152] width 3 height 4
click at [61, 152] on icon at bounding box center [67, 152] width 12 height 4
click at [266, 8] on button "Erstellen" at bounding box center [252, 9] width 28 height 9
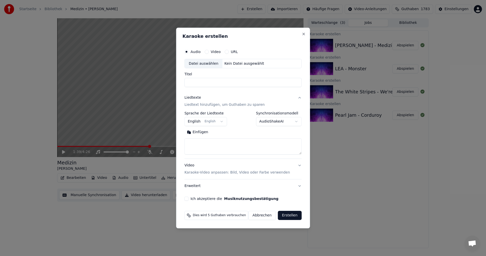
click at [208, 63] on div "Datei auswählen" at bounding box center [204, 63] width 38 height 9
type input "**********"
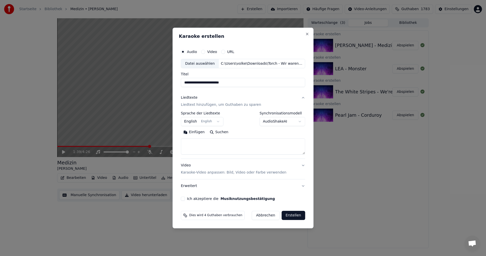
click at [215, 121] on button "English English" at bounding box center [202, 121] width 43 height 9
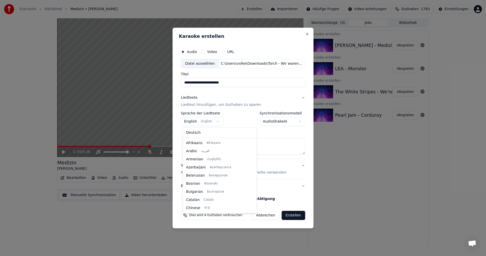
scroll to position [41, 0]
select select "**"
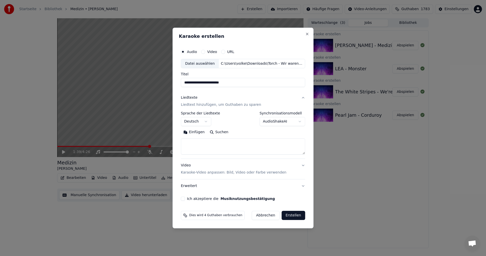
click at [222, 133] on button "Suchen" at bounding box center [219, 132] width 24 height 8
type textarea "**********"
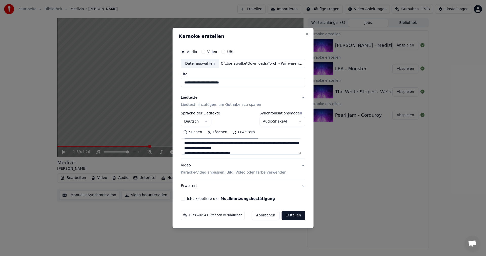
scroll to position [329, 0]
click at [185, 196] on div "**********" at bounding box center [243, 124] width 128 height 158
click at [184, 198] on button "Ich akzeptiere die Musiknutzungsbestätigung" at bounding box center [183, 198] width 4 height 4
click at [209, 170] on p "Karaoke-Video anpassen: Bild, Video oder Farbe verwenden" at bounding box center [234, 172] width 106 height 5
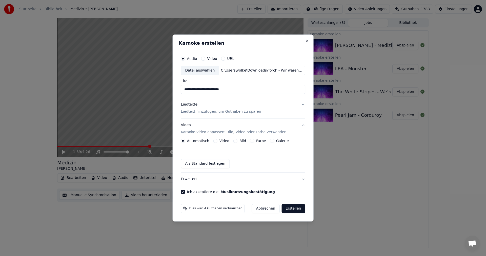
click at [201, 179] on button "Erweitert" at bounding box center [243, 178] width 124 height 13
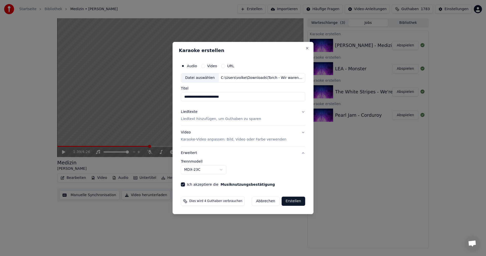
click at [292, 201] on button "Erstellen" at bounding box center [294, 200] width 24 height 9
click at [292, 203] on button "Erstellen" at bounding box center [294, 200] width 24 height 9
click at [211, 120] on p "Liedtext hinzufügen, um Guthaben zu sparen" at bounding box center [221, 119] width 80 height 5
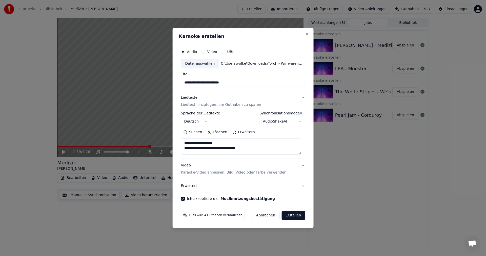
click at [240, 146] on textarea at bounding box center [241, 146] width 120 height 16
click at [209, 146] on textarea at bounding box center [241, 146] width 120 height 16
type textarea "**********"
click at [201, 64] on div "Datei auswählen" at bounding box center [200, 63] width 38 height 9
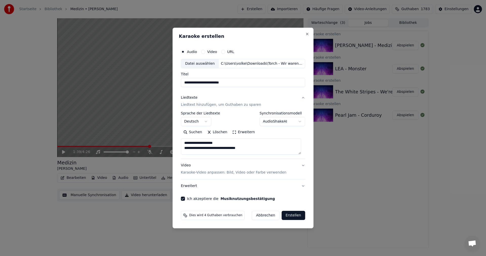
type input "**********"
click at [292, 215] on button "Erstellen" at bounding box center [294, 214] width 24 height 9
click at [305, 33] on button "Close" at bounding box center [307, 34] width 4 height 4
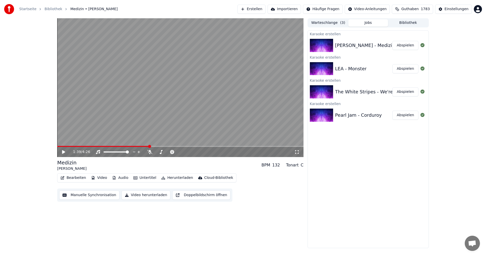
click at [266, 10] on button "Erstellen" at bounding box center [252, 9] width 28 height 9
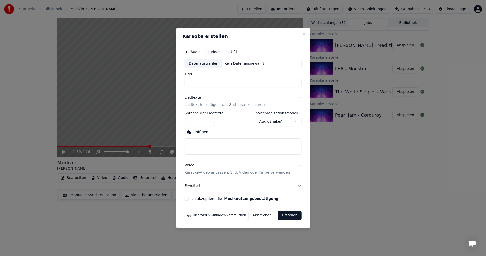
click at [207, 64] on div "Datei auswählen" at bounding box center [204, 63] width 38 height 9
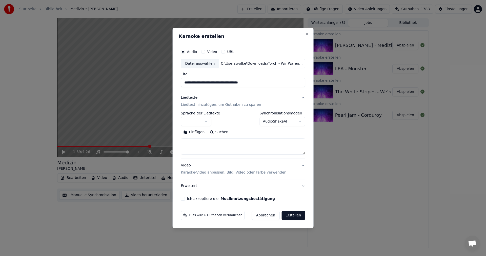
drag, startPoint x: 231, startPoint y: 81, endPoint x: 297, endPoint y: 86, distance: 66.3
click at [297, 86] on input "**********" at bounding box center [243, 82] width 124 height 9
type input "**********"
click at [216, 105] on p "Liedtext hinzufügen, um Guthaben zu sparen" at bounding box center [221, 104] width 80 height 5
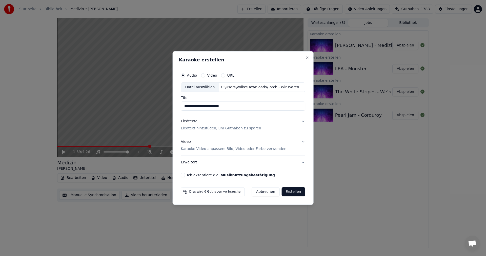
click at [225, 128] on p "Liedtext hinzufügen, um Guthaben zu sparen" at bounding box center [221, 128] width 80 height 5
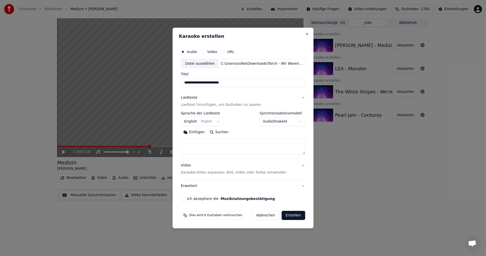
click at [205, 121] on body "**********" at bounding box center [243, 128] width 486 height 256
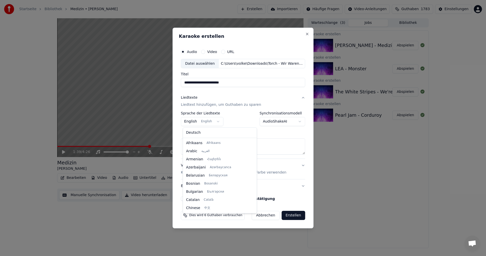
scroll to position [41, 0]
select select "**"
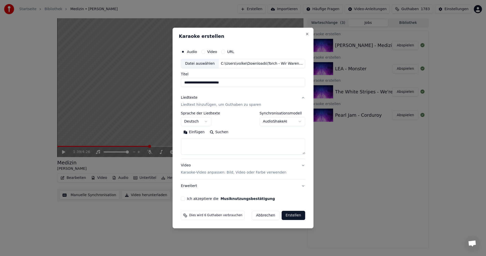
click at [218, 133] on button "Suchen" at bounding box center [219, 132] width 24 height 8
type textarea "**********"
click at [215, 145] on textarea at bounding box center [241, 146] width 120 height 16
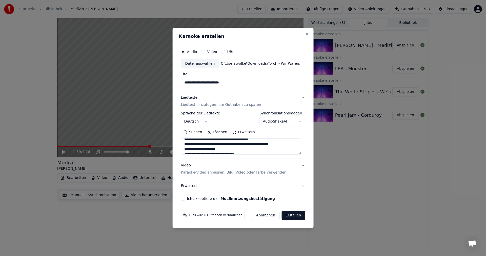
scroll to position [409, 0]
click at [184, 198] on button "Ich akzeptiere die Musiknutzungsbestätigung" at bounding box center [183, 198] width 4 height 4
click at [294, 218] on button "Erstellen" at bounding box center [294, 214] width 24 height 9
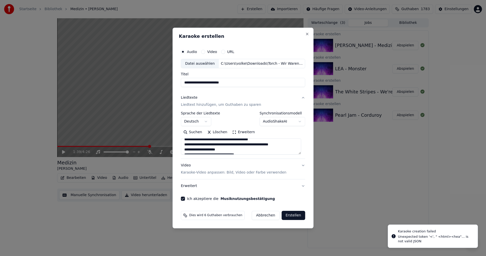
click at [245, 131] on button "Erweitern" at bounding box center [244, 132] width 28 height 8
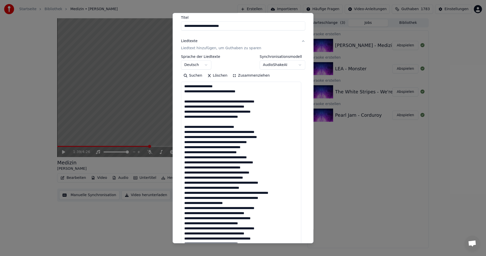
scroll to position [0, 0]
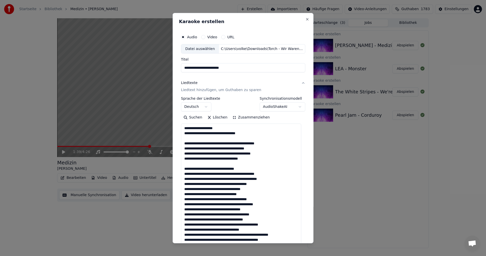
click at [245, 119] on button "Zusammenziehen" at bounding box center [251, 117] width 42 height 8
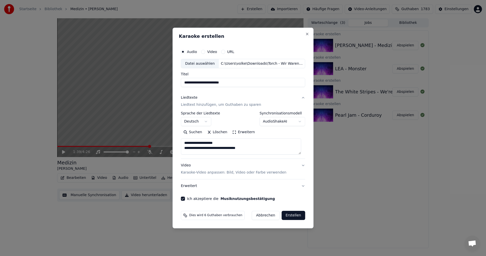
drag, startPoint x: 261, startPoint y: 214, endPoint x: 265, endPoint y: 212, distance: 5.2
click at [262, 214] on button "Abbrechen" at bounding box center [266, 214] width 28 height 9
select select
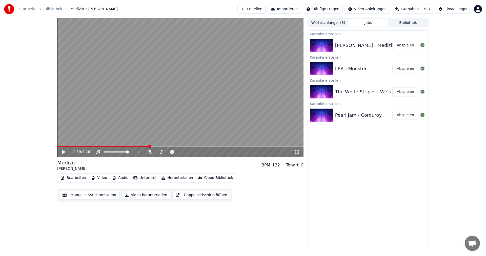
click at [266, 11] on button "Erstellen" at bounding box center [252, 9] width 28 height 9
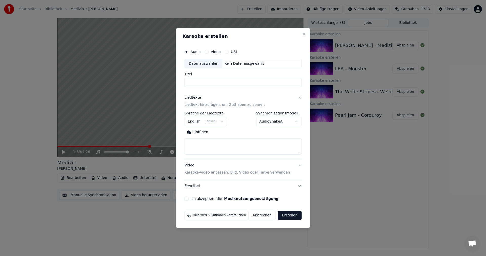
click at [209, 67] on div "Datei auswählen" at bounding box center [204, 63] width 38 height 9
type input "**********"
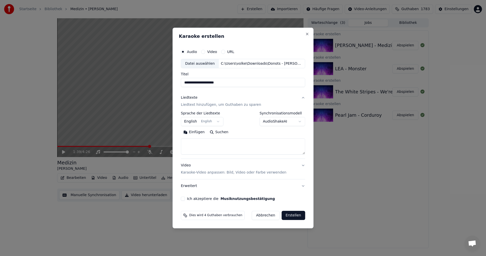
click at [219, 123] on body "**********" at bounding box center [243, 128] width 486 height 256
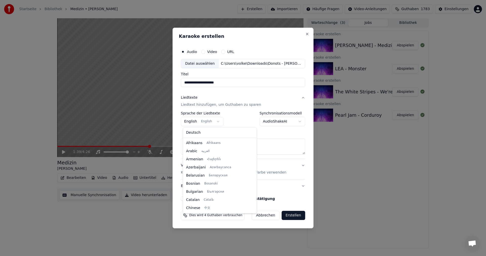
scroll to position [41, 0]
select select "**"
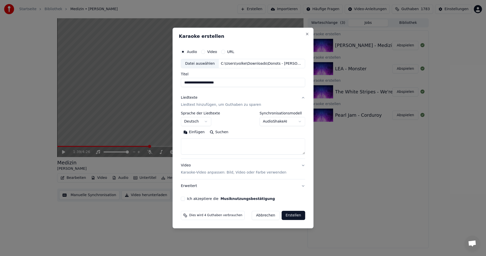
click at [221, 129] on button "Suchen" at bounding box center [219, 132] width 24 height 8
type textarea "**********"
click at [185, 197] on button "Ich akzeptiere die Musiknutzungsbestätigung" at bounding box center [183, 198] width 4 height 4
click at [295, 217] on button "Erstellen" at bounding box center [294, 214] width 24 height 9
select select
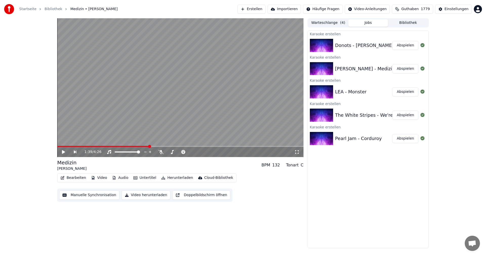
click at [407, 47] on button "Abspielen" at bounding box center [406, 45] width 26 height 9
click at [138, 176] on button "Untertitel" at bounding box center [144, 177] width 27 height 7
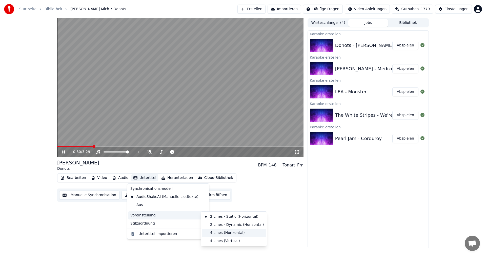
click at [225, 233] on div "4 Lines (Horizontal)" at bounding box center [234, 232] width 64 height 8
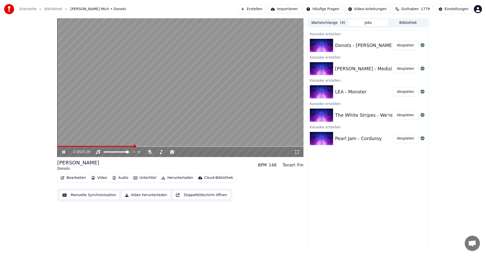
click at [62, 153] on icon at bounding box center [67, 152] width 12 height 4
click at [418, 24] on button "Bibliothek" at bounding box center [408, 22] width 40 height 7
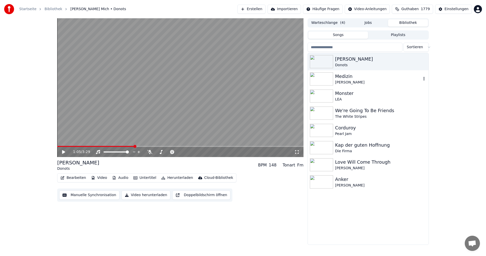
click at [386, 81] on div "[PERSON_NAME]" at bounding box center [378, 82] width 86 height 5
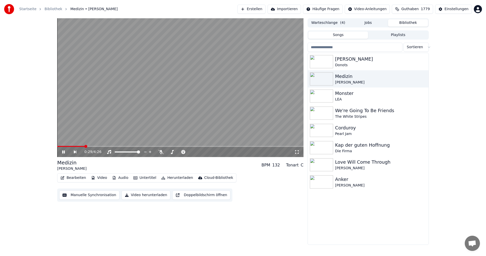
click at [64, 152] on icon at bounding box center [63, 151] width 3 height 3
click at [424, 131] on icon "button" at bounding box center [424, 130] width 5 height 4
click at [427, 130] on div "Corduroy Pearl Jam" at bounding box center [368, 130] width 121 height 17
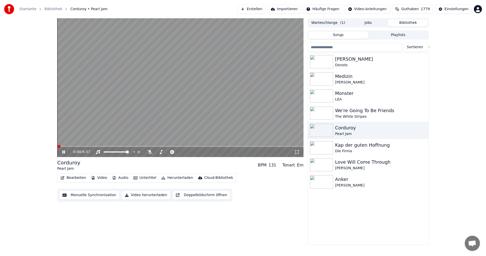
click at [221, 114] on video at bounding box center [180, 87] width 246 height 139
click at [423, 130] on icon "button" at bounding box center [424, 130] width 5 height 4
click at [426, 131] on icon "button" at bounding box center [424, 130] width 5 height 4
click at [414, 157] on div "Verzeichnis öffnen" at bounding box center [427, 156] width 67 height 8
click at [479, 10] on html "Startseite Bibliothek Corduroy • Pearl Jam Erstellen Importieren Häufige Fragen…" at bounding box center [243, 128] width 486 height 256
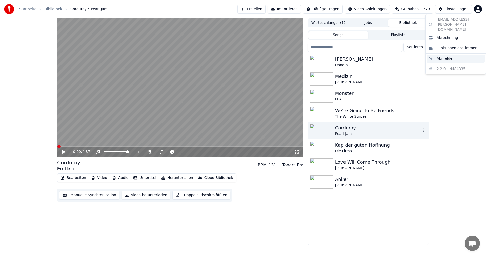
click at [447, 56] on span "Abmelden" at bounding box center [446, 58] width 18 height 5
